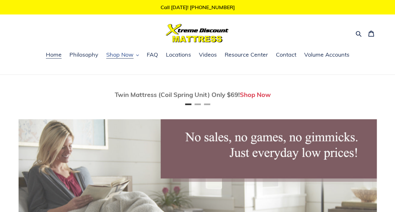
click at [127, 55] on span "Shop Now" at bounding box center [119, 55] width 27 height 8
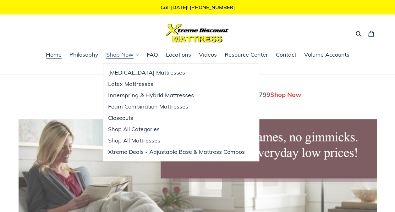
scroll to position [0, 358]
click at [127, 55] on span "Shop Now" at bounding box center [119, 55] width 27 height 8
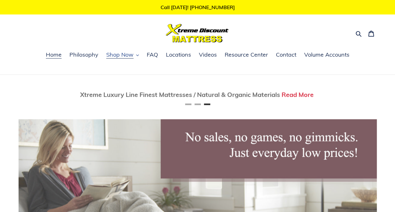
scroll to position [0, 716]
click at [124, 55] on span "Shop Now" at bounding box center [119, 55] width 27 height 8
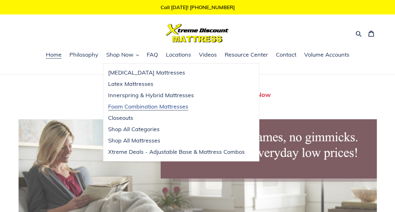
scroll to position [0, 0]
click at [126, 104] on span "Foam Combination Mattresses" at bounding box center [148, 107] width 80 height 8
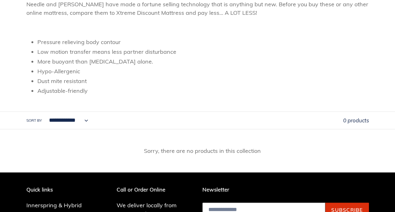
scroll to position [178, 0]
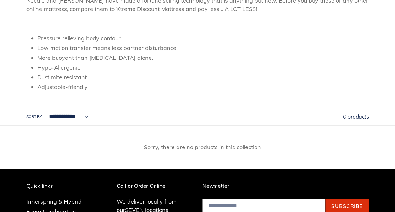
click at [81, 115] on select "**********" at bounding box center [66, 116] width 47 height 17
select select "**********"
click at [43, 108] on select "**********" at bounding box center [66, 116] width 47 height 17
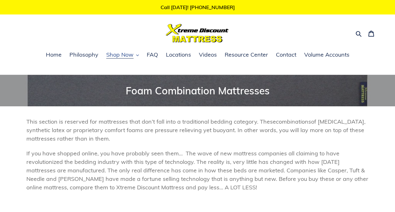
click at [122, 54] on span "Shop Now" at bounding box center [119, 55] width 27 height 8
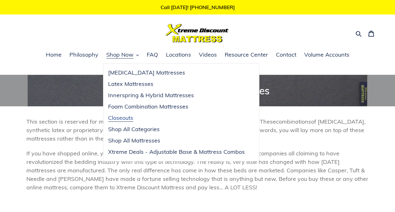
click at [125, 118] on span "Closeouts" at bounding box center [120, 118] width 25 height 8
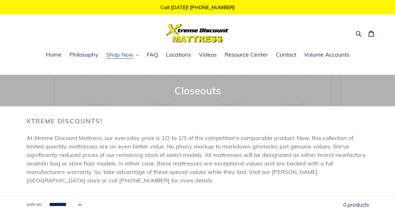
click at [124, 56] on span "Shop Now" at bounding box center [119, 55] width 27 height 8
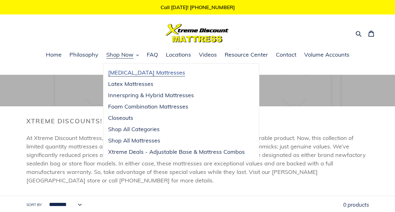
click at [124, 70] on span "[MEDICAL_DATA] Mattresses" at bounding box center [146, 73] width 77 height 8
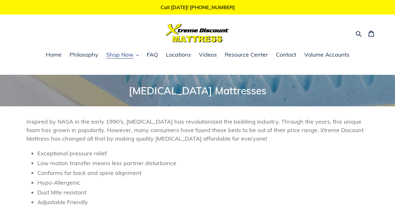
click at [117, 53] on span "Shop Now" at bounding box center [119, 55] width 27 height 8
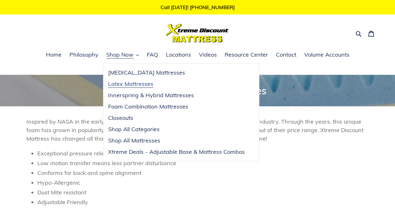
click at [118, 80] on link "Latex Mattresses" at bounding box center [176, 83] width 146 height 11
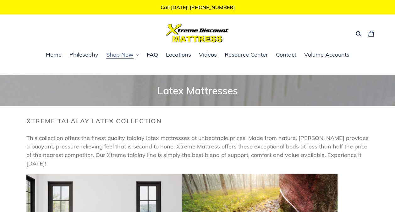
click at [123, 53] on span "Shop Now" at bounding box center [119, 55] width 27 height 8
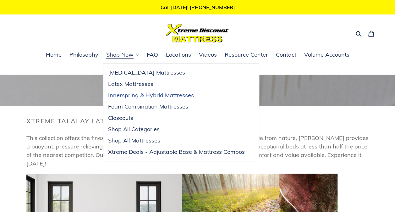
click at [124, 99] on link "Innerspring & Hybrid Mattresses" at bounding box center [176, 95] width 146 height 11
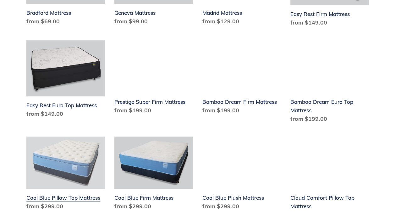
scroll to position [294, 0]
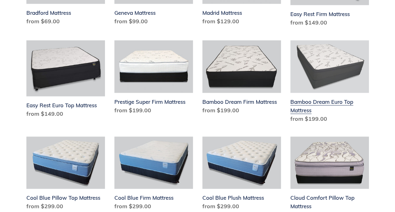
click at [310, 87] on link "Bamboo Dream Euro Top Mattress" at bounding box center [329, 82] width 79 height 85
